Goal: Information Seeking & Learning: Learn about a topic

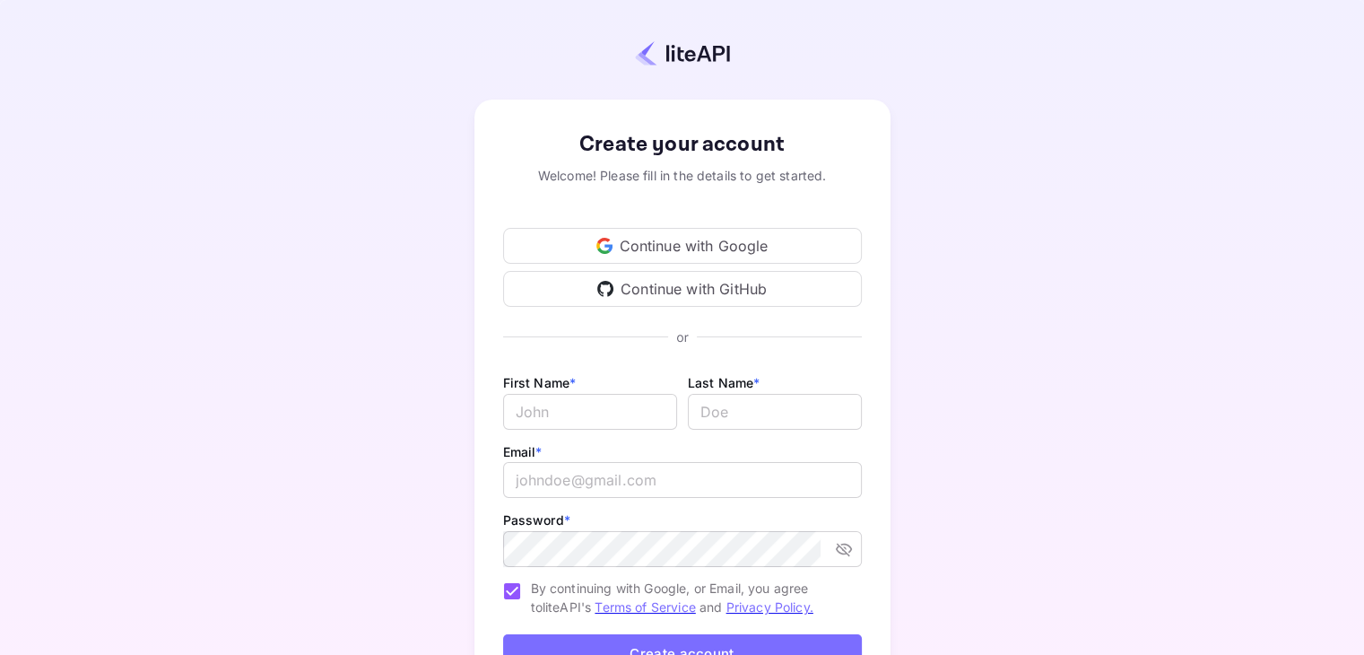
click at [699, 245] on div "Continue with Google" at bounding box center [682, 246] width 359 height 36
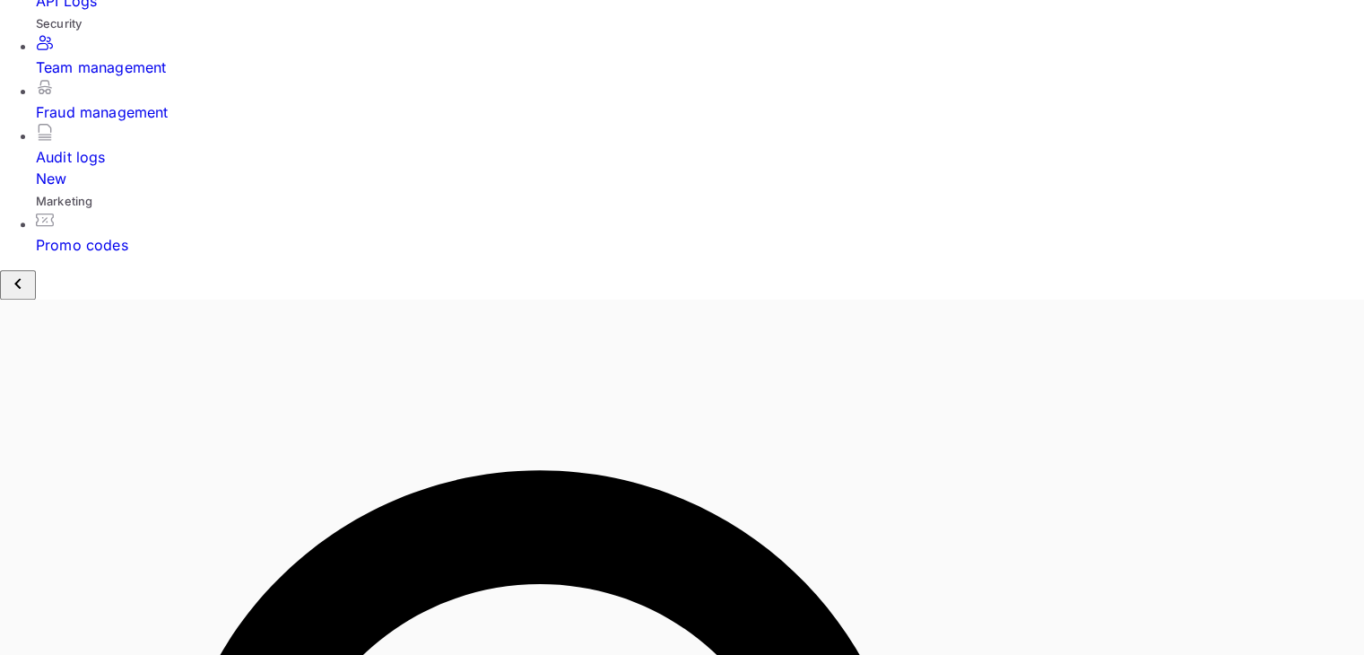
scroll to position [708, 0]
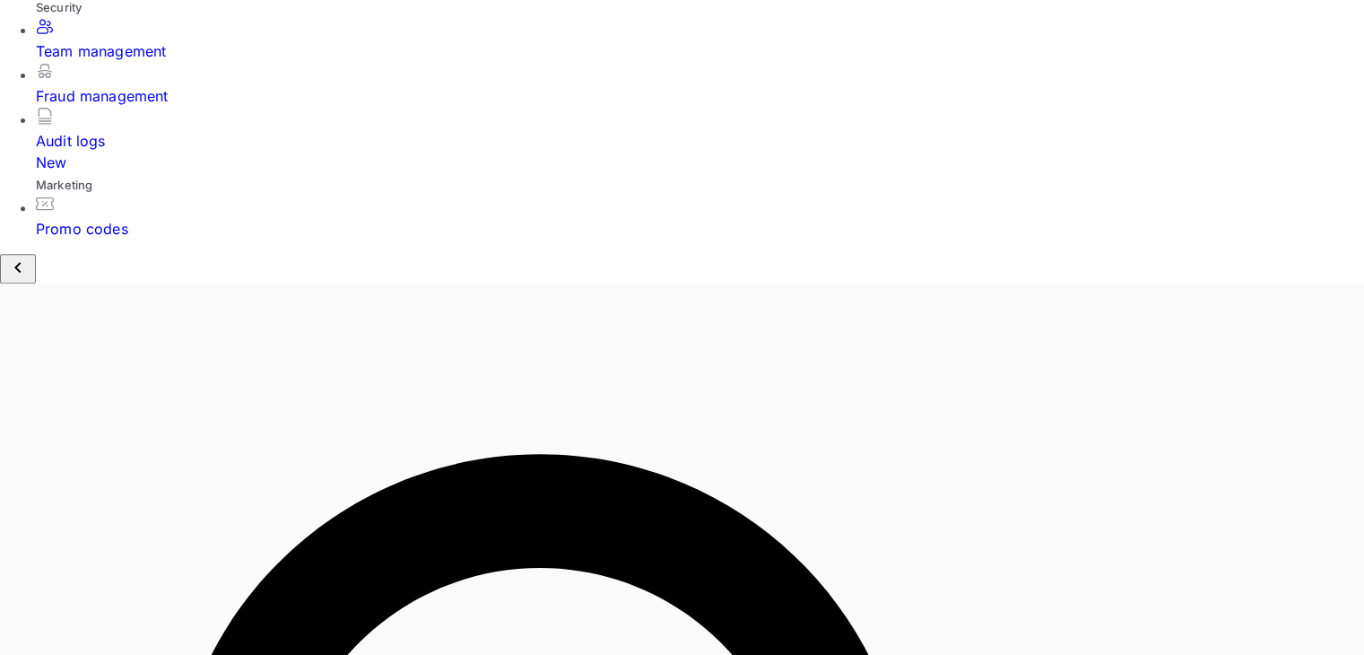
click at [125, 239] on div "Promo codes" at bounding box center [700, 217] width 1328 height 45
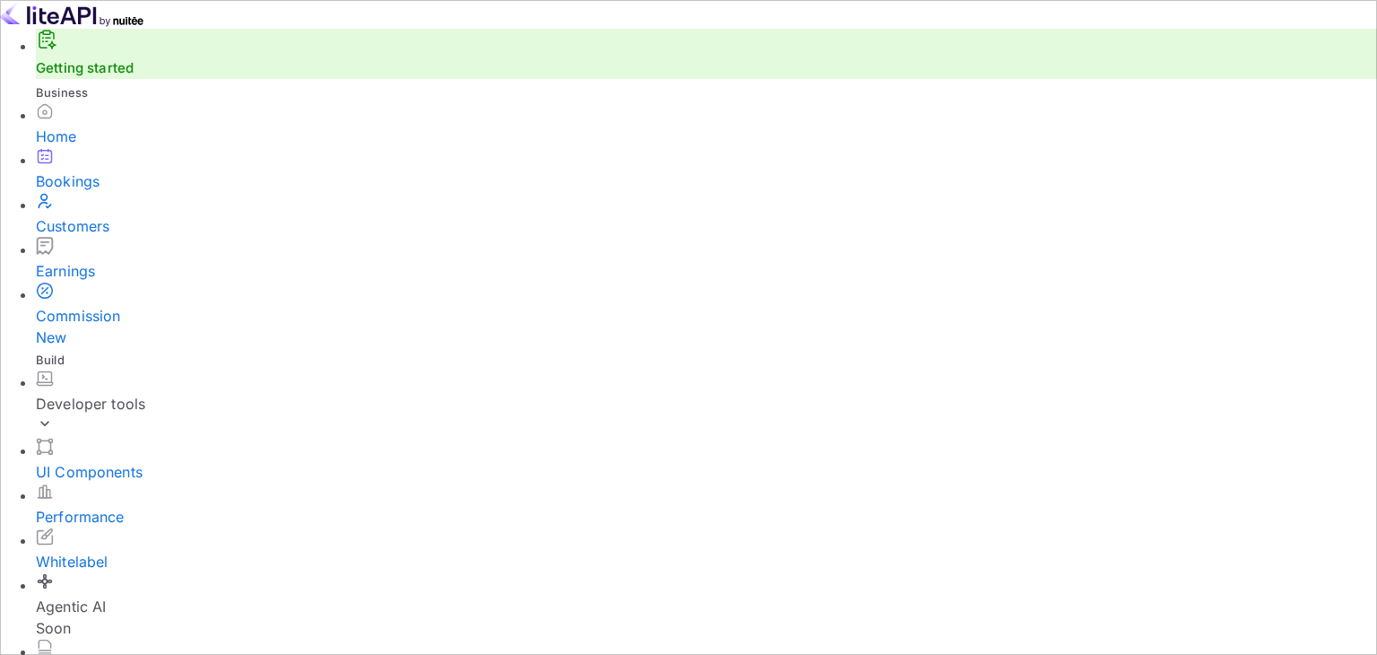
click at [141, 393] on div "Developer tools" at bounding box center [707, 404] width 1342 height 22
click at [115, 438] on p "API docs and SDKs" at bounding box center [121, 449] width 134 height 22
